Goal: Navigation & Orientation: Find specific page/section

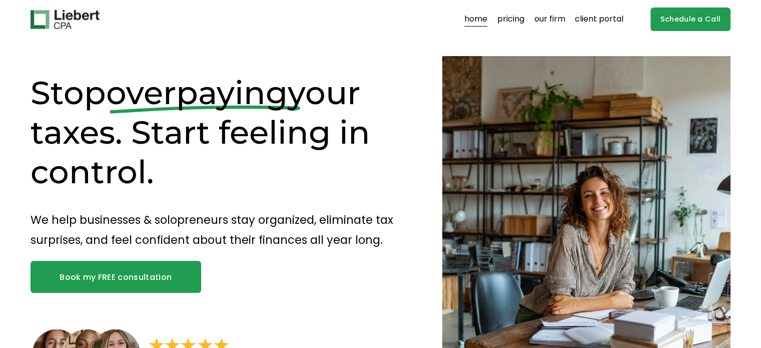
click at [609, 21] on link "client portal" at bounding box center [599, 20] width 49 height 16
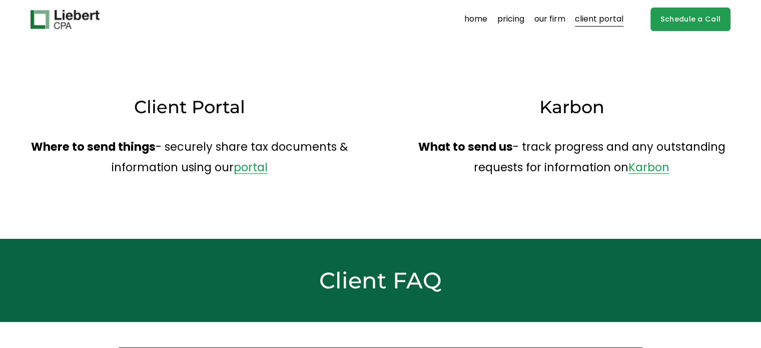
click at [554, 21] on link "our firm" at bounding box center [549, 20] width 31 height 16
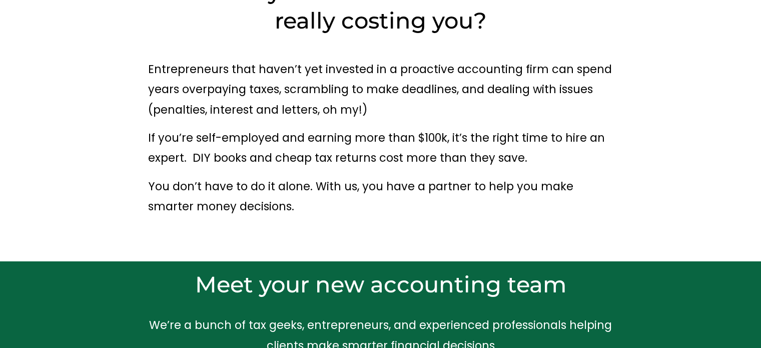
scroll to position [50, 0]
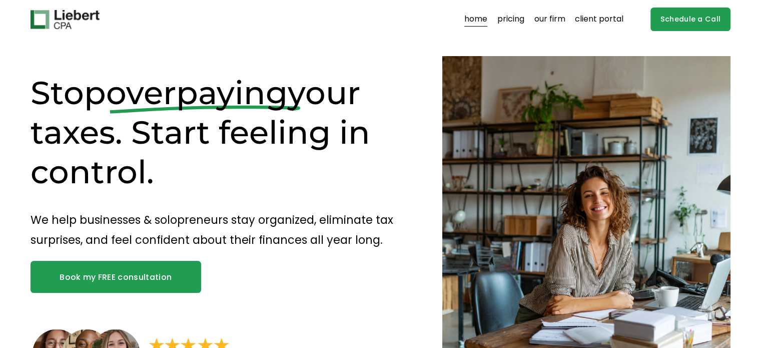
click at [547, 20] on link "our firm" at bounding box center [549, 20] width 31 height 16
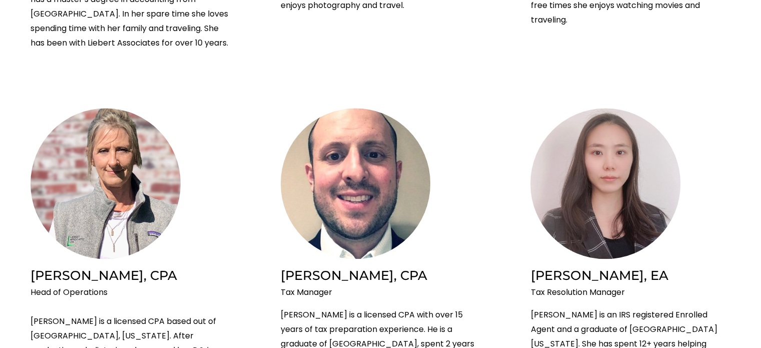
scroll to position [1150, 0]
